Goal: Information Seeking & Learning: Understand process/instructions

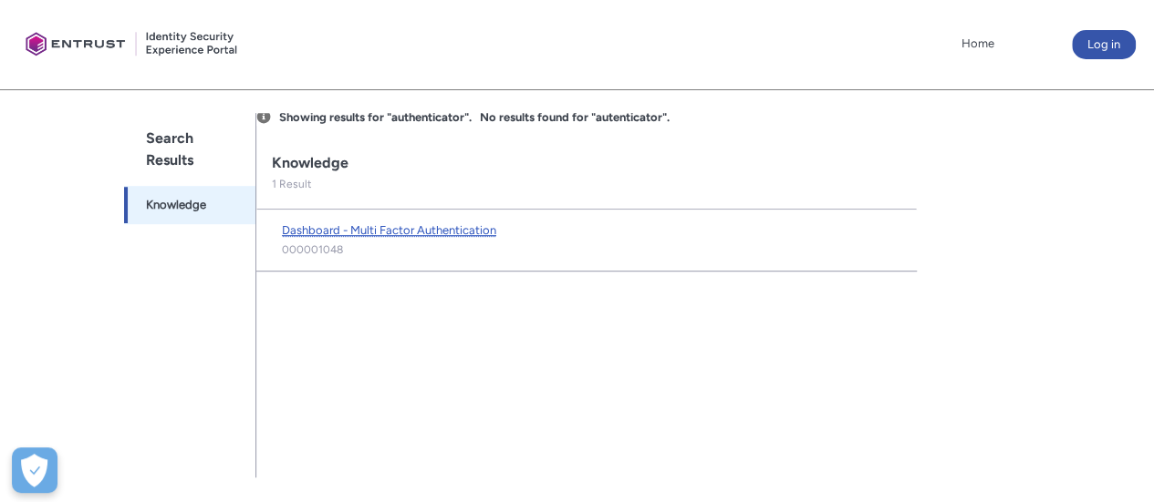
click at [450, 230] on span "Dashboard - Multi Factor Authentication" at bounding box center [389, 230] width 214 height 14
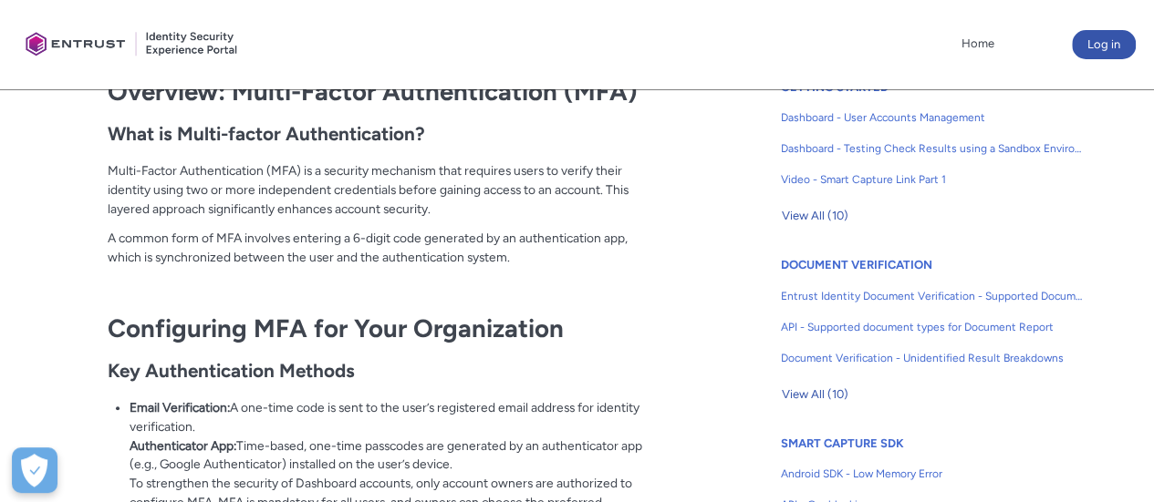
scroll to position [456, 0]
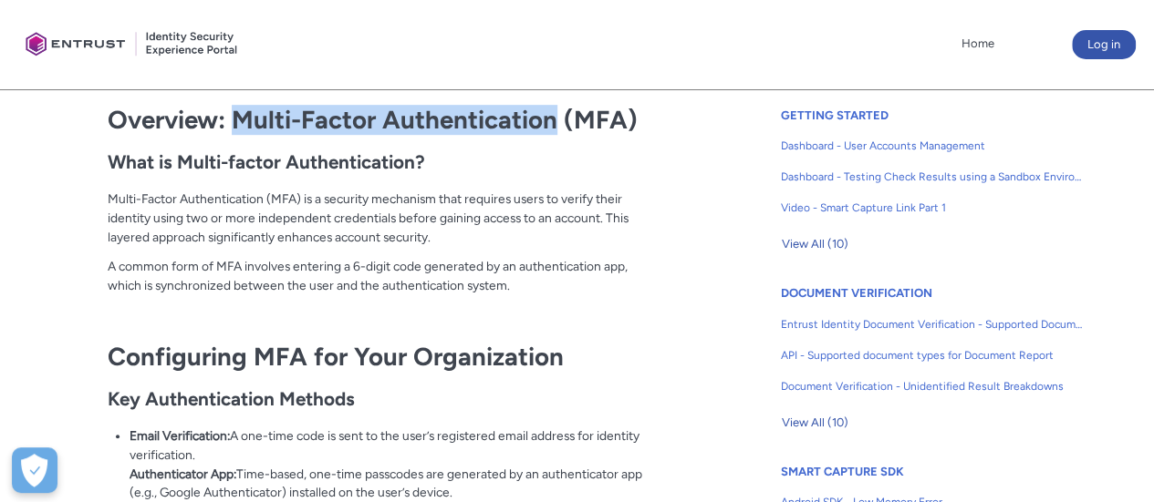
drag, startPoint x: 556, startPoint y: 126, endPoint x: 243, endPoint y: 121, distance: 313.7
click at [243, 121] on strong "Overview: Multi-Factor Authentication (MFA)" at bounding box center [373, 120] width 530 height 30
copy strong "Multi-Factor Authentication"
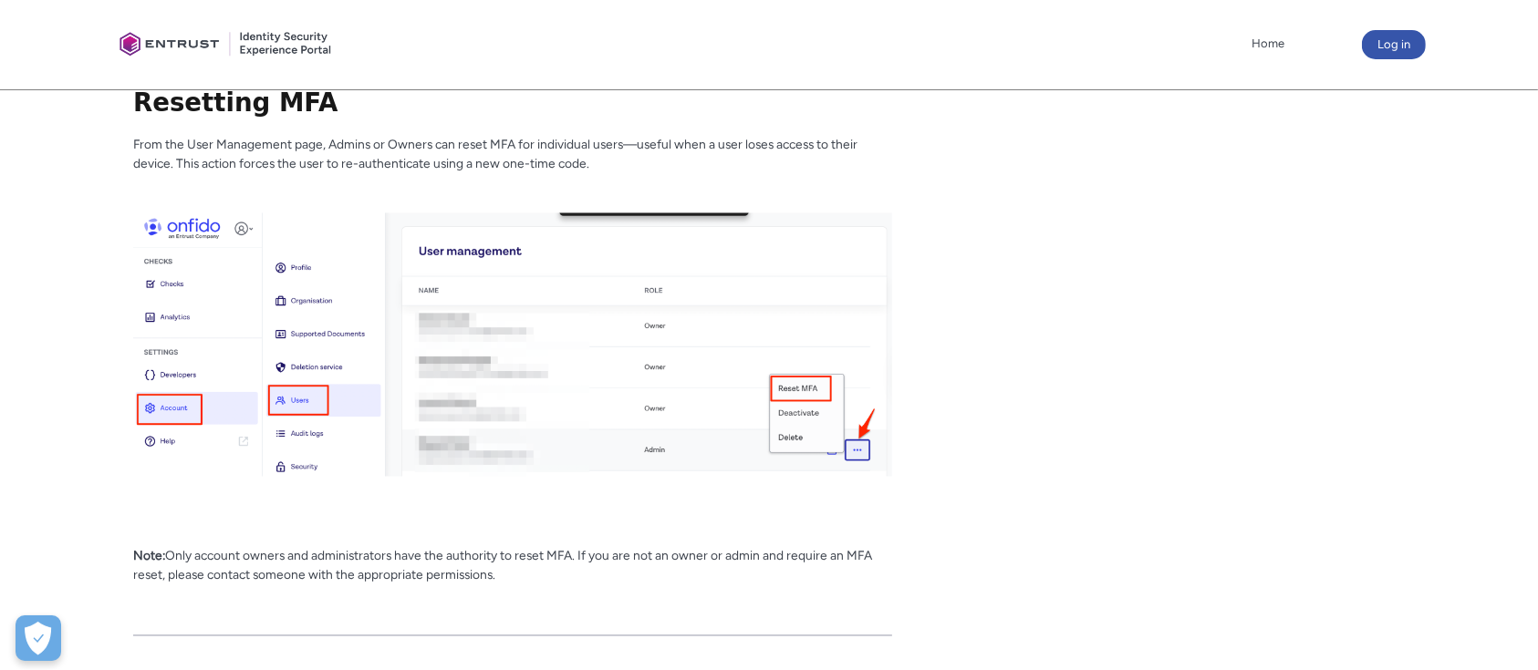
scroll to position [3170, 0]
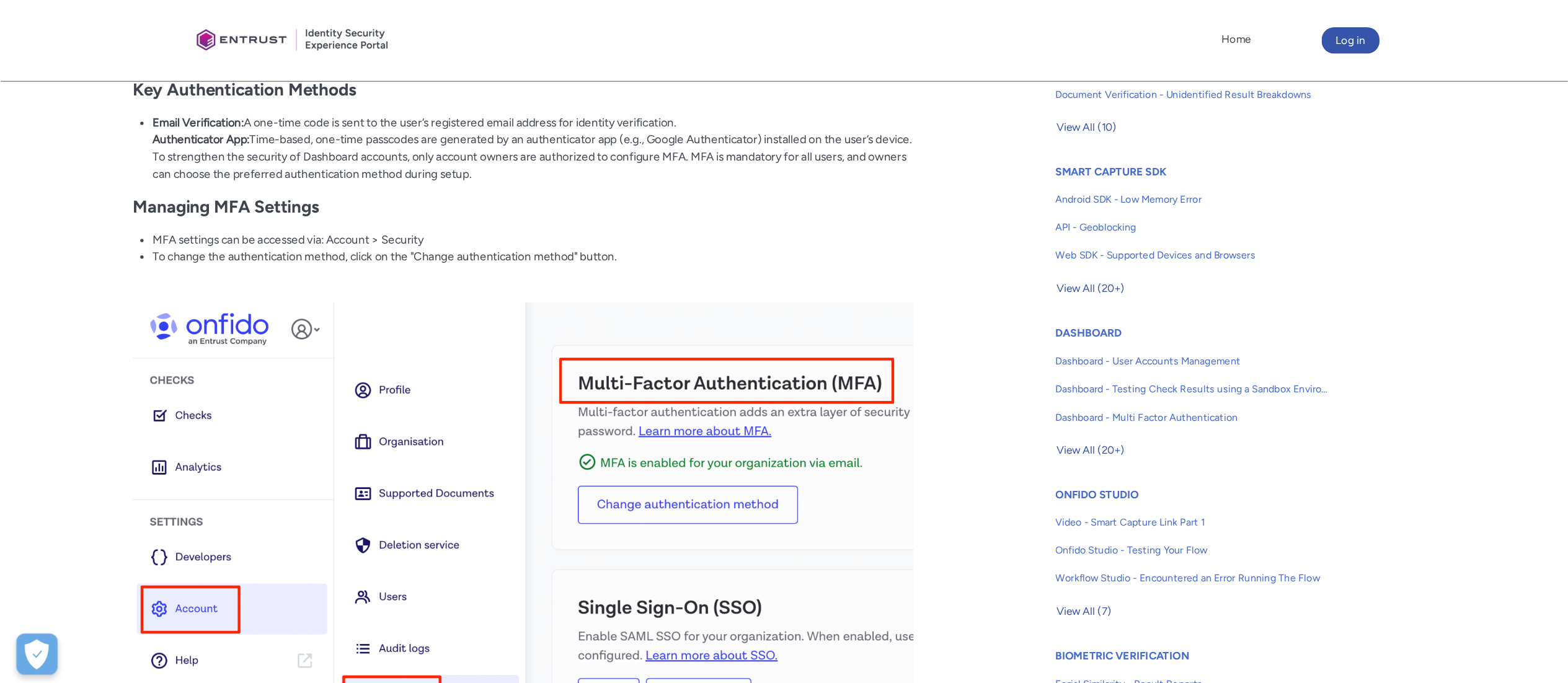
scroll to position [502, 0]
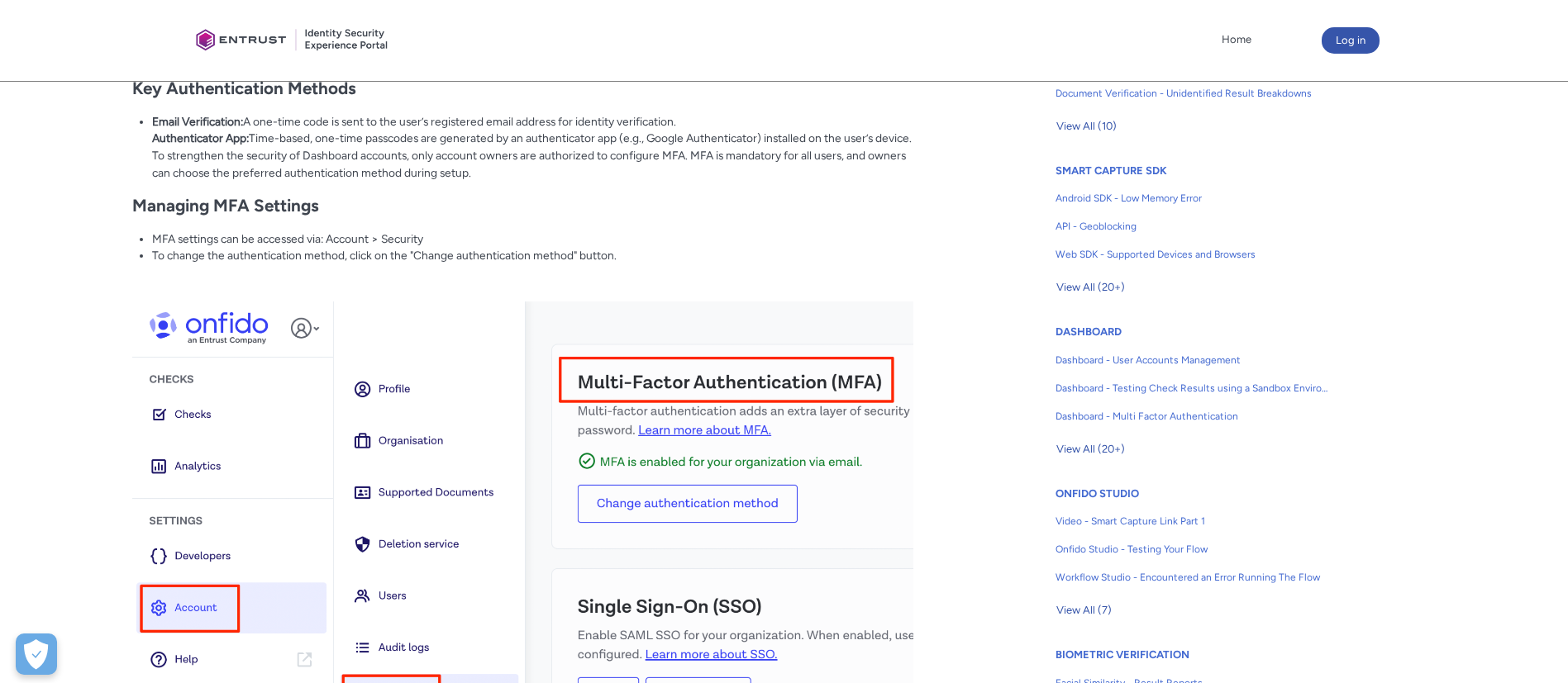
click at [392, 265] on li "To change the authentication method, click on the "Change authentication method…" at bounding box center [533, 255] width 761 height 17
click at [406, 248] on li "MFA settings can be accessed via: Account > Security" at bounding box center [533, 238] width 761 height 17
copy li "Security"
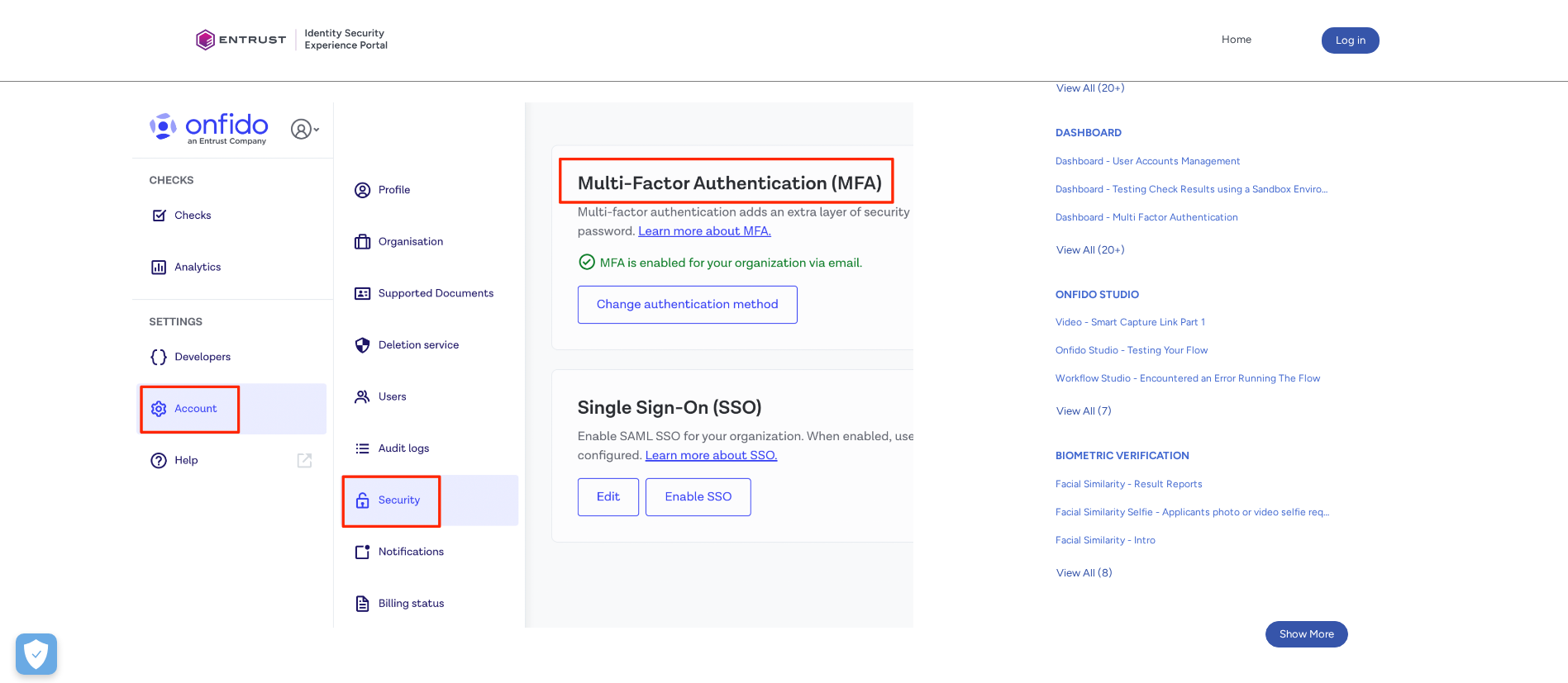
scroll to position [794, 0]
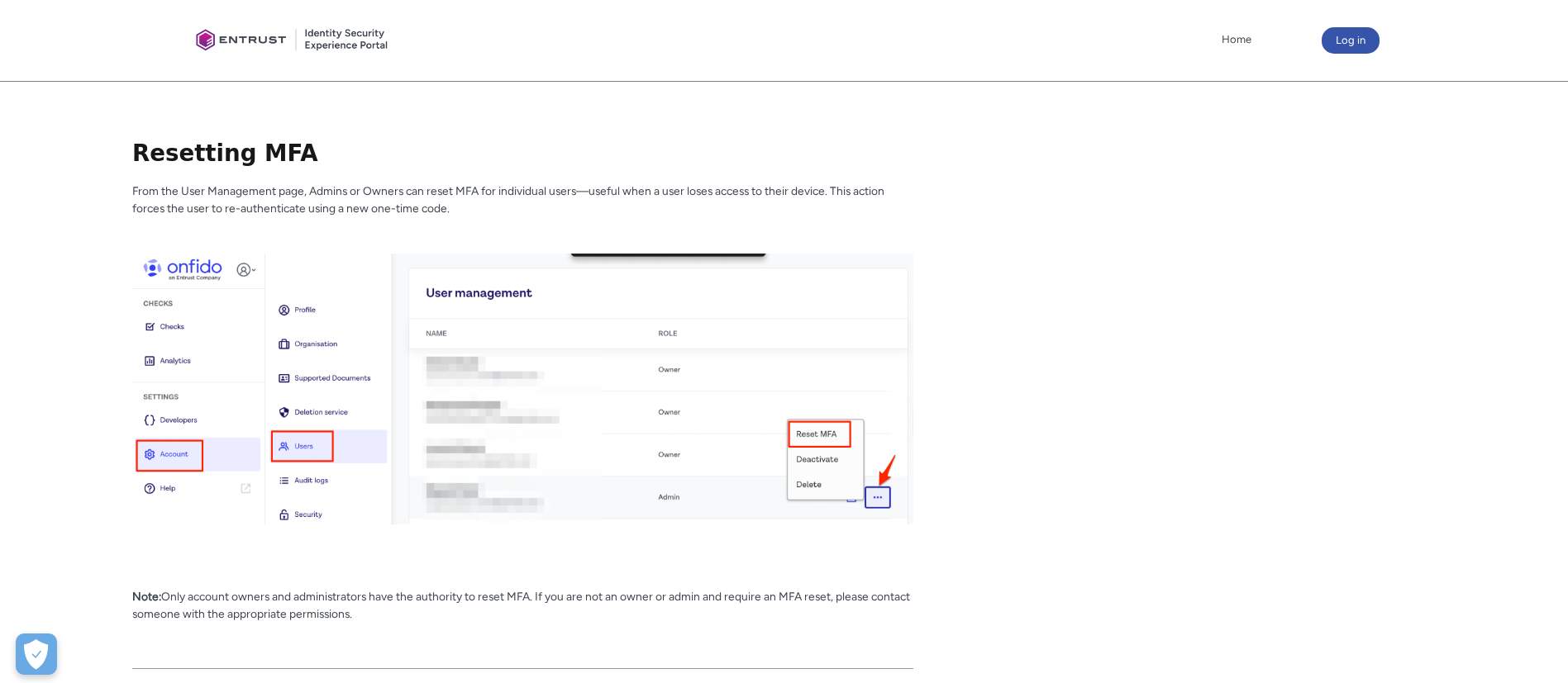
scroll to position [3025, 0]
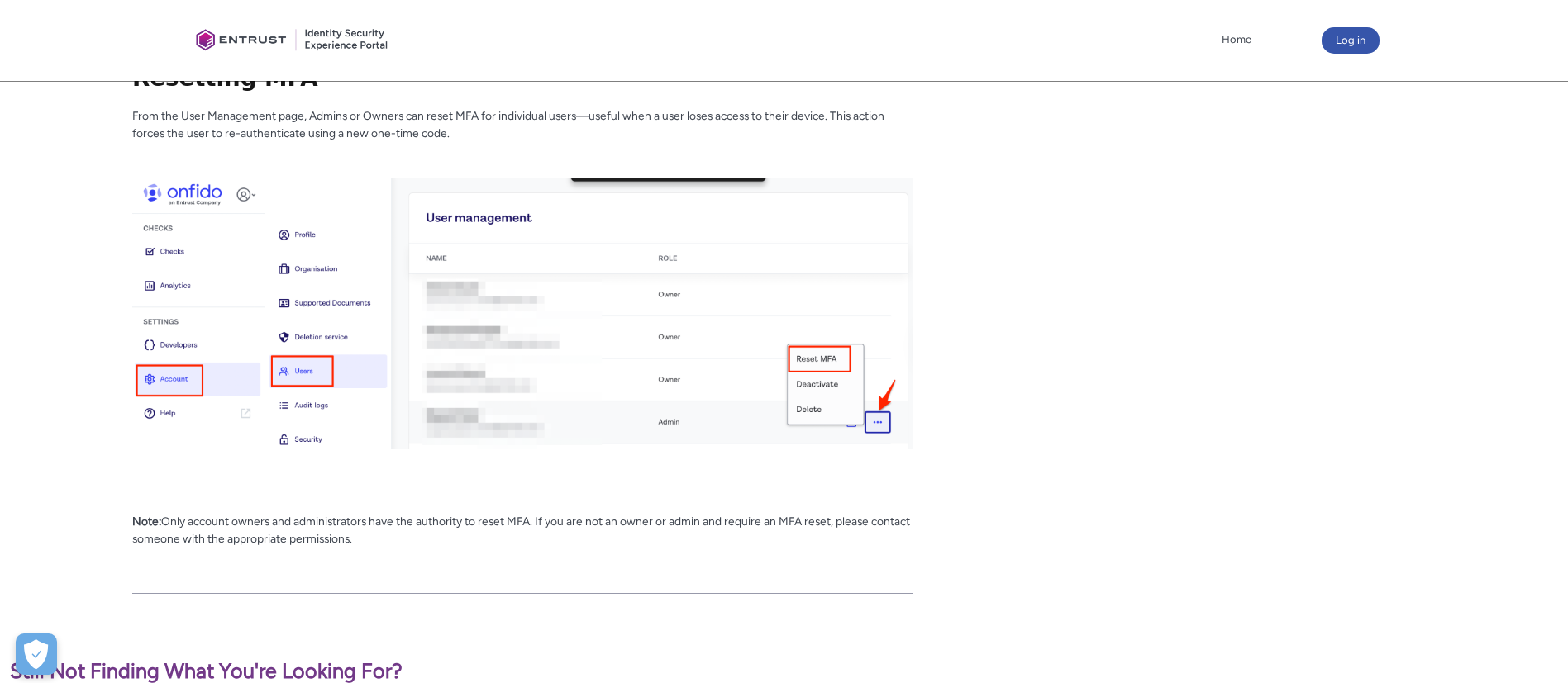
scroll to position [3272, 0]
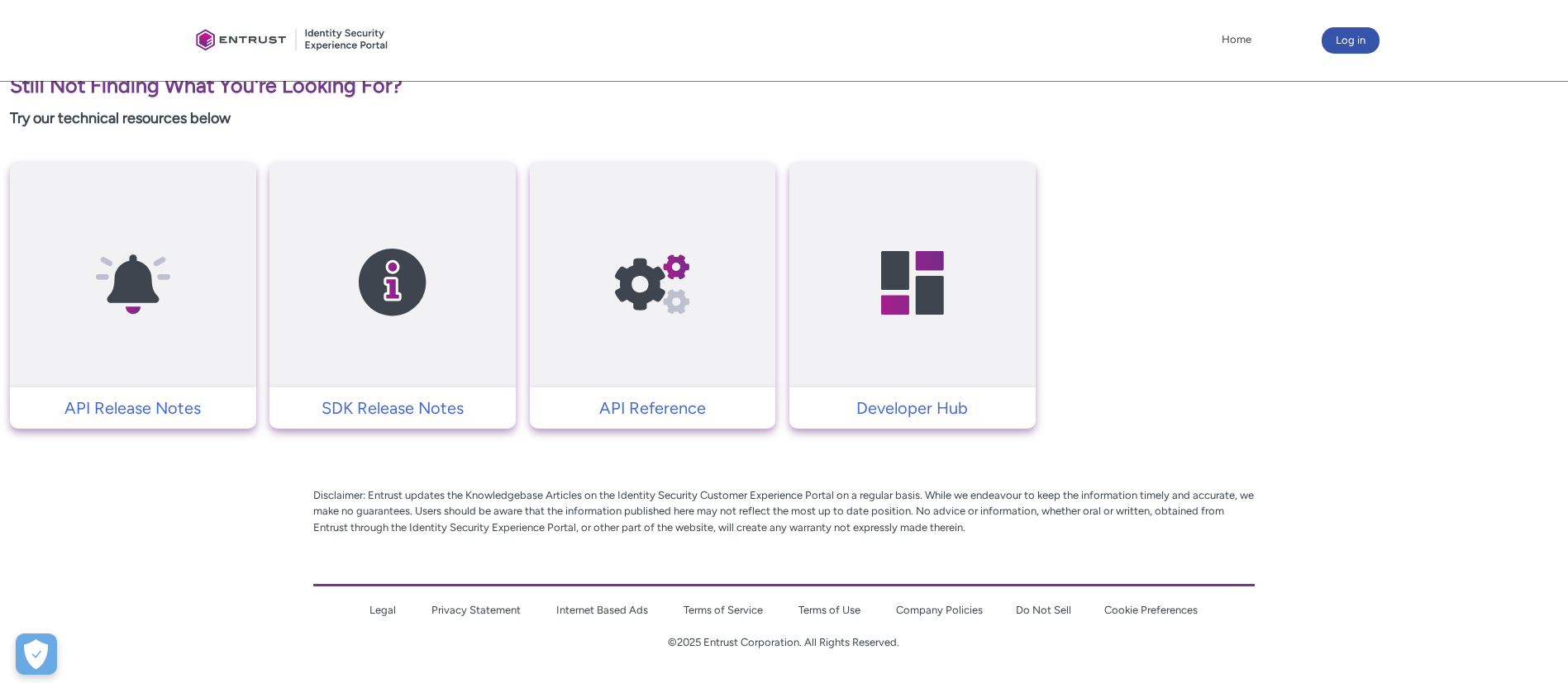
scroll to position [3025, 0]
